Goal: Find specific page/section: Find specific page/section

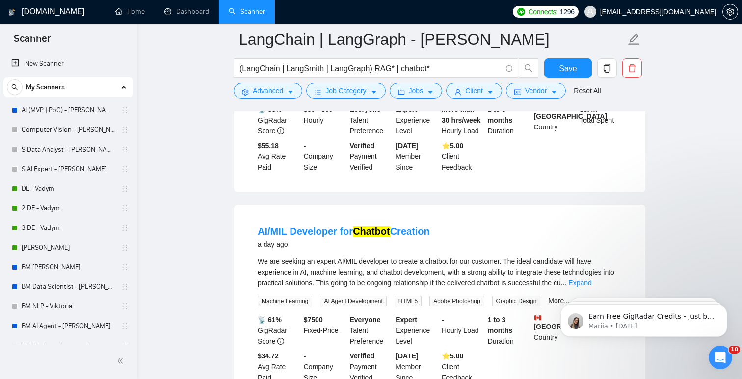
click at [244, 13] on link "Scanner" at bounding box center [247, 11] width 36 height 8
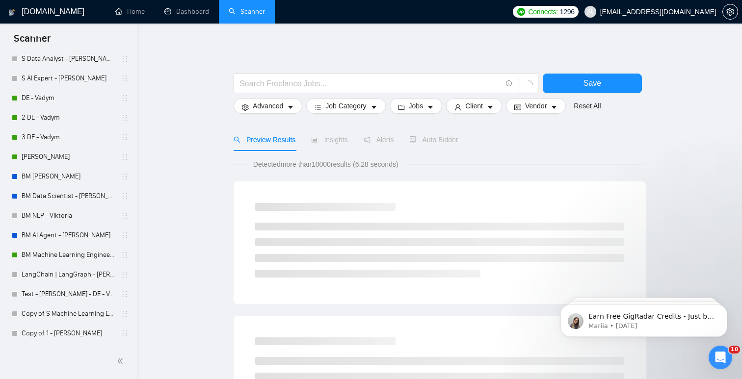
scroll to position [89, 0]
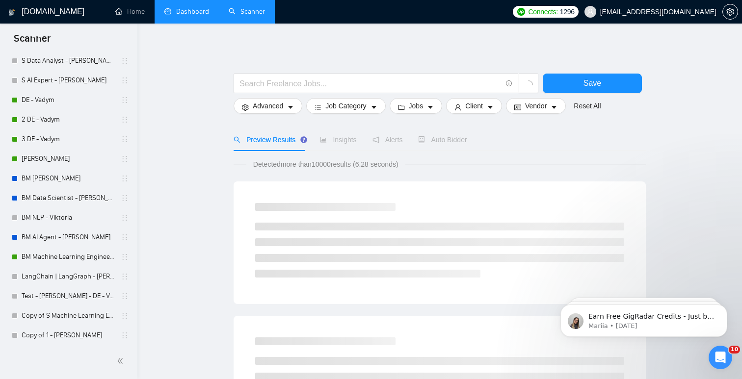
click at [190, 16] on link "Dashboard" at bounding box center [186, 11] width 45 height 8
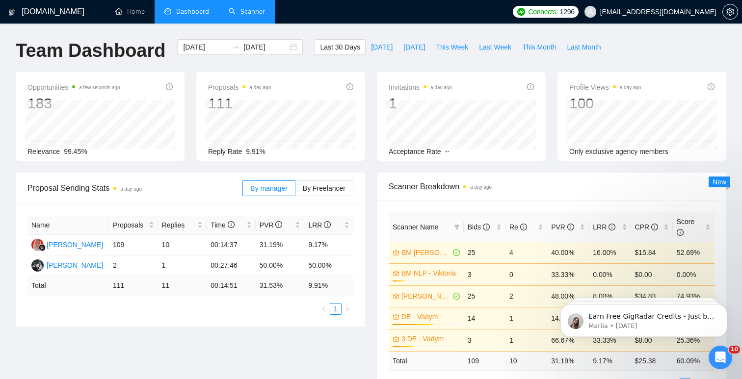
click at [241, 16] on link "Scanner" at bounding box center [247, 11] width 36 height 8
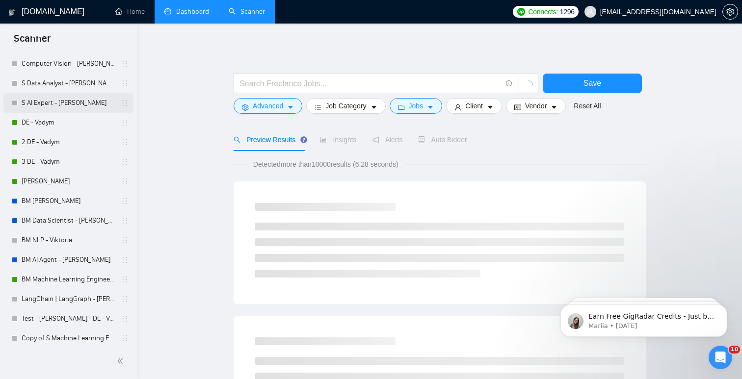
scroll to position [91, 0]
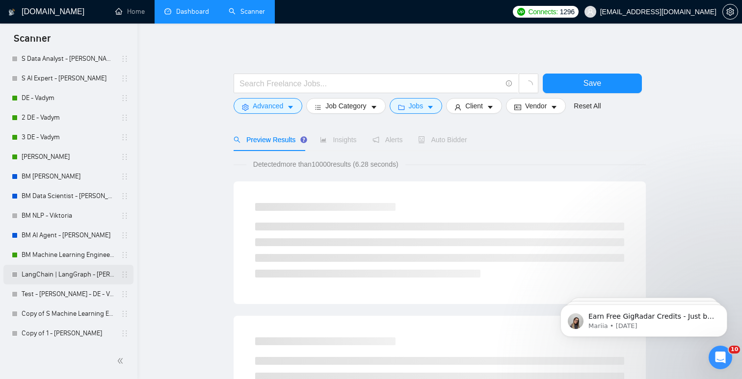
click at [76, 276] on link "LangChain | LangGraph - [PERSON_NAME]" at bounding box center [68, 275] width 93 height 20
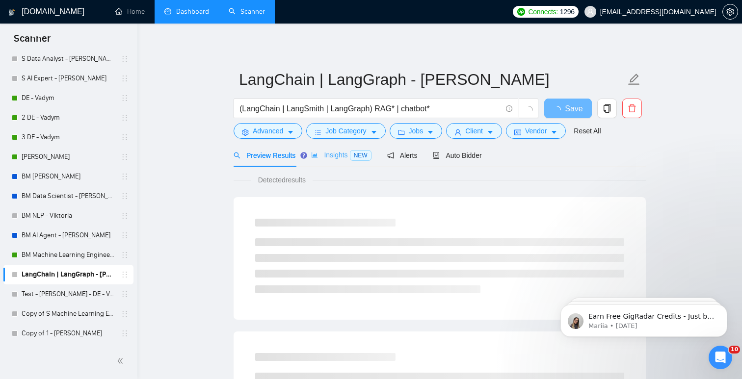
click at [334, 164] on div "Insights NEW" at bounding box center [341, 155] width 60 height 23
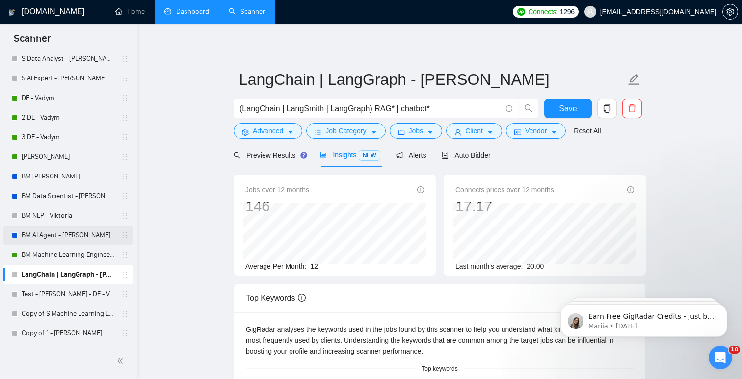
click at [77, 241] on link "BM AI Agent - [PERSON_NAME]" at bounding box center [68, 236] width 93 height 20
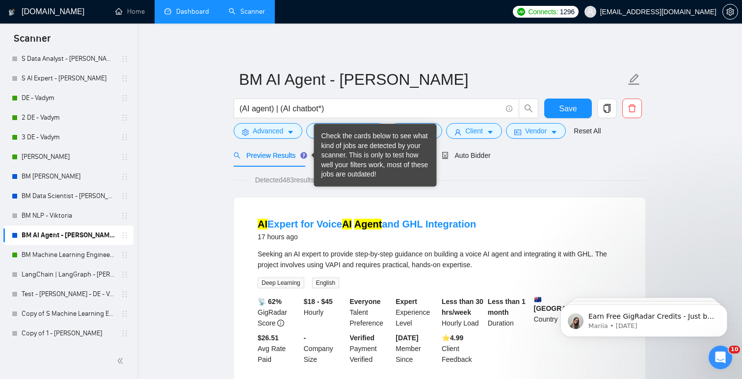
click at [341, 161] on div "Check the cards below to see what kind of jobs are detected by your scanner. Th…" at bounding box center [375, 155] width 108 height 48
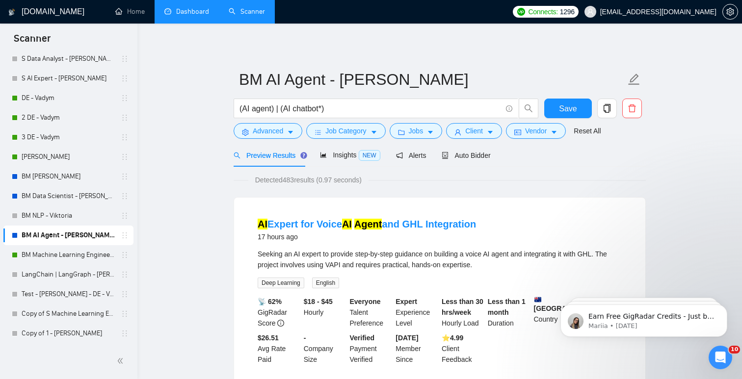
click at [337, 158] on span "Insights NEW" at bounding box center [350, 155] width 60 height 8
